Goal: Check status

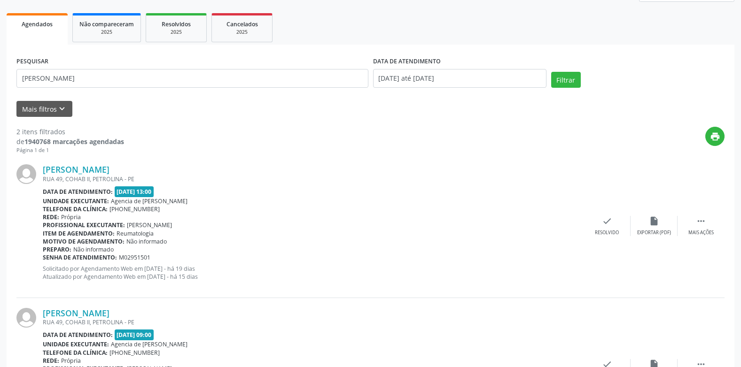
scroll to position [124, 0]
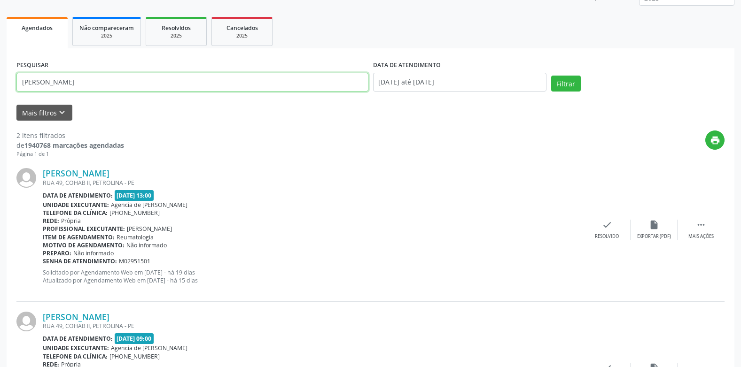
click at [144, 88] on input "[PERSON_NAME]" at bounding box center [192, 82] width 352 height 19
type input "n"
paste input "✅SASSEPE – Confirmação Recebida Agradecemos a sua confirmação! Estamos aguardan…"
type input "✅"
paste input "[PERSON_NAME]"
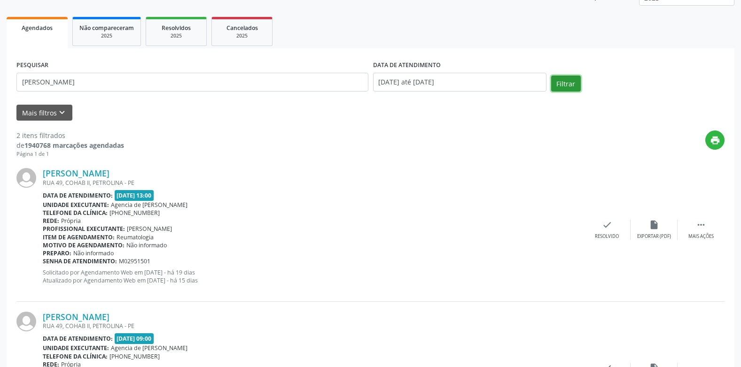
click at [553, 79] on button "Filtrar" at bounding box center [566, 84] width 30 height 16
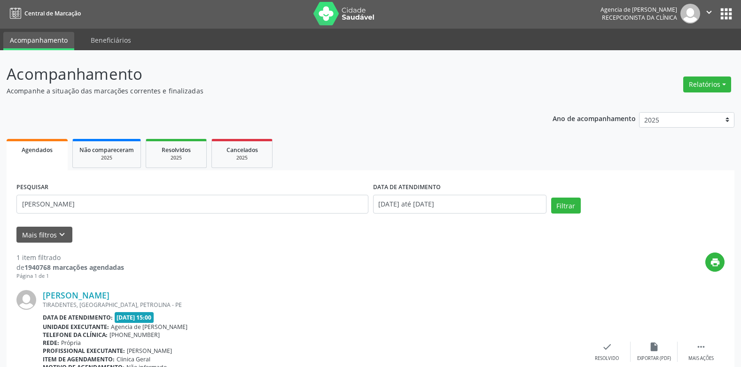
scroll to position [0, 0]
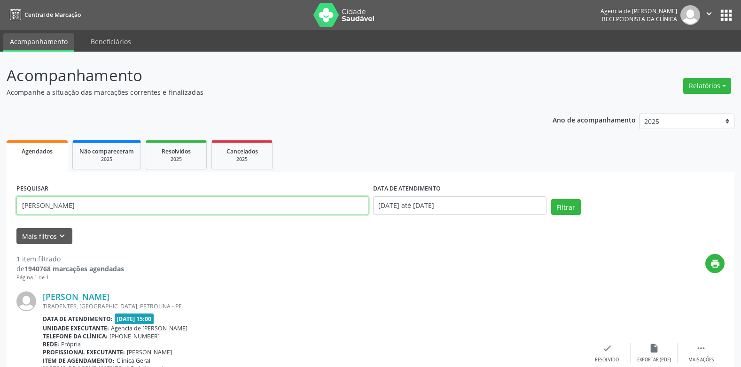
click at [347, 212] on input "[PERSON_NAME]" at bounding box center [192, 205] width 352 height 19
type input "J"
click at [551, 199] on button "Filtrar" at bounding box center [566, 207] width 30 height 16
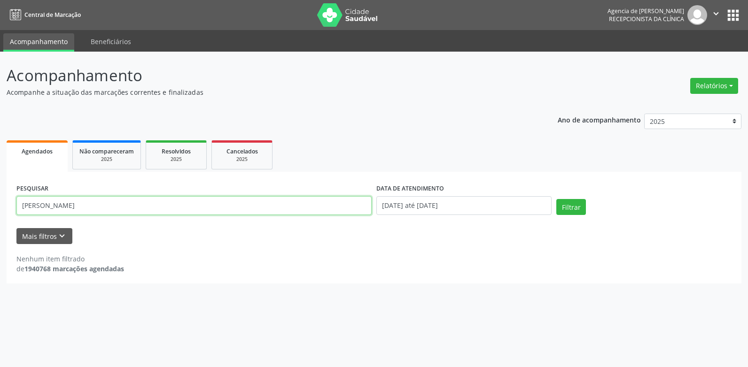
click at [77, 204] on input "[PERSON_NAME]" at bounding box center [193, 205] width 355 height 19
click at [556, 199] on button "Filtrar" at bounding box center [571, 207] width 30 height 16
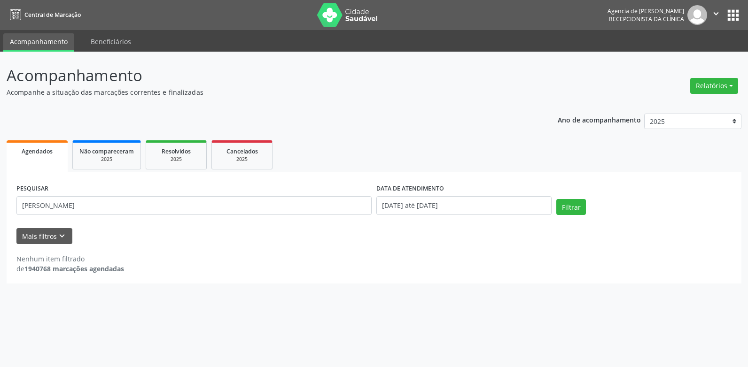
drag, startPoint x: 330, startPoint y: 222, endPoint x: 308, endPoint y: 257, distance: 42.0
drag, startPoint x: 308, startPoint y: 257, endPoint x: 232, endPoint y: 112, distance: 164.3
click at [232, 112] on div "Ano de acompanhamento 2025 2024 2023 2022 2021 Agendados Não compareceram 2025 …" at bounding box center [374, 195] width 735 height 177
click at [294, 195] on div "PESQUISAR [PERSON_NAME]" at bounding box center [194, 202] width 360 height 40
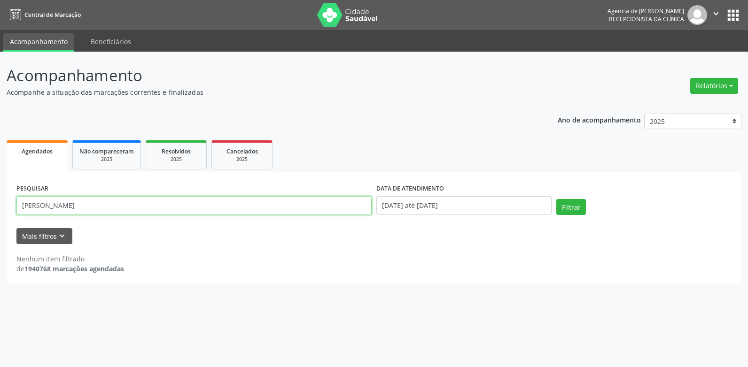
click at [280, 214] on input "[PERSON_NAME]" at bounding box center [193, 205] width 355 height 19
type input "m"
click at [556, 199] on button "Filtrar" at bounding box center [571, 207] width 30 height 16
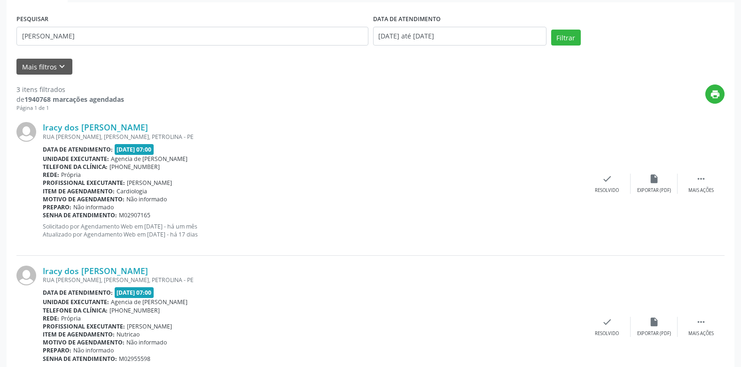
scroll to position [79, 0]
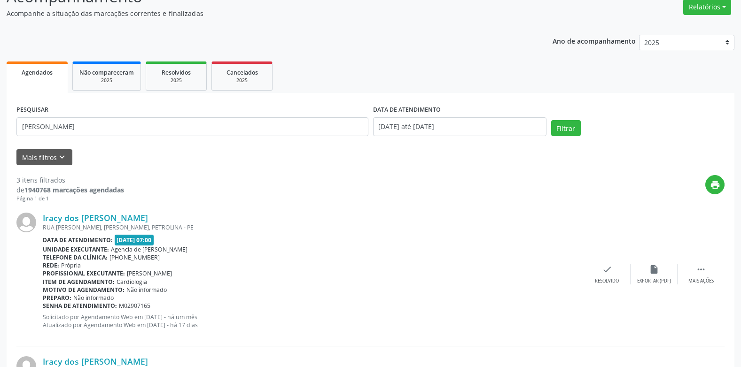
click at [193, 138] on div "PESQUISAR [PERSON_NAME]" at bounding box center [192, 123] width 356 height 40
click at [193, 132] on input "[PERSON_NAME]" at bounding box center [192, 126] width 352 height 19
type input "i"
click at [551, 120] on button "Filtrar" at bounding box center [566, 128] width 30 height 16
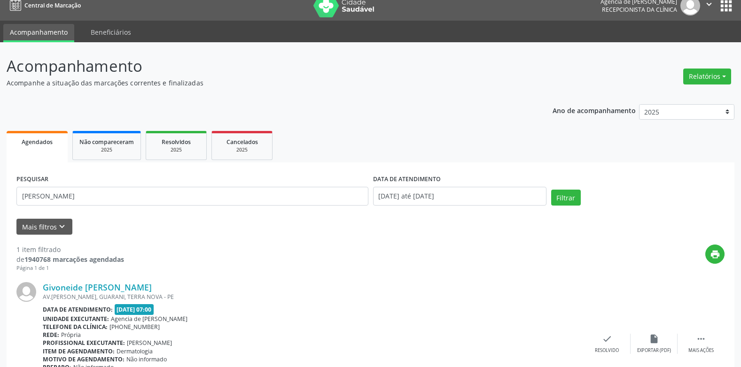
scroll to position [0, 0]
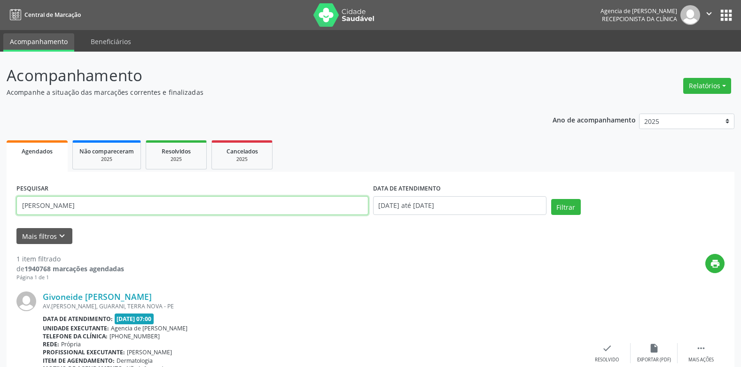
click at [147, 206] on input "[PERSON_NAME]" at bounding box center [192, 205] width 352 height 19
type input "g"
type input "[PERSON_NAME]"
click at [551, 199] on button "Filtrar" at bounding box center [566, 207] width 30 height 16
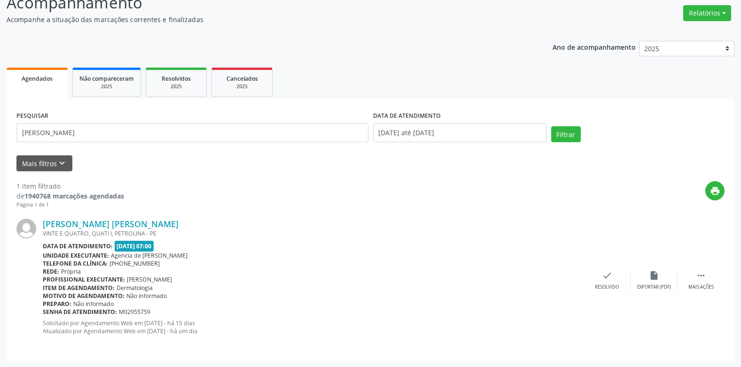
scroll to position [74, 0]
